Goal: Navigation & Orientation: Find specific page/section

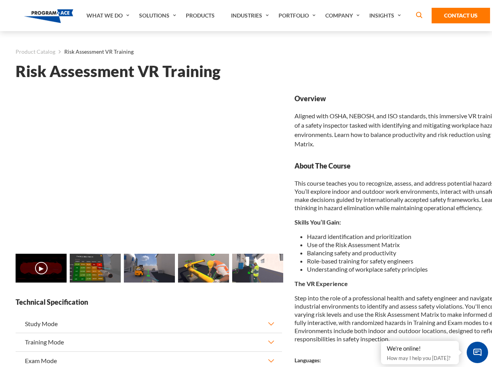
click at [158, 16] on link "Solutions" at bounding box center [158, 15] width 47 height 31
click at [0, 0] on div "AI & Computer Vision Solutions Computer Vision Quality Control AI tools for fas…" at bounding box center [0, 0] width 0 height 0
click at [0, 0] on div "AI & Computer Vision Solutions Virtual Training Solutions Virtual Tour Solution…" at bounding box center [0, 0] width 0 height 0
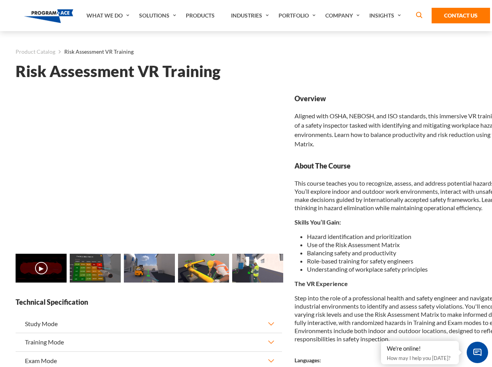
click at [0, 0] on div "AI & Computer Vision Solutions Virtual Training Solutions Virtual Tour Solution…" at bounding box center [0, 0] width 0 height 0
click at [0, 0] on div "AI & Computer Vision Solutions Computer Vision Quality Control AI tools for fas…" at bounding box center [0, 0] width 0 height 0
